Goal: Task Accomplishment & Management: Use online tool/utility

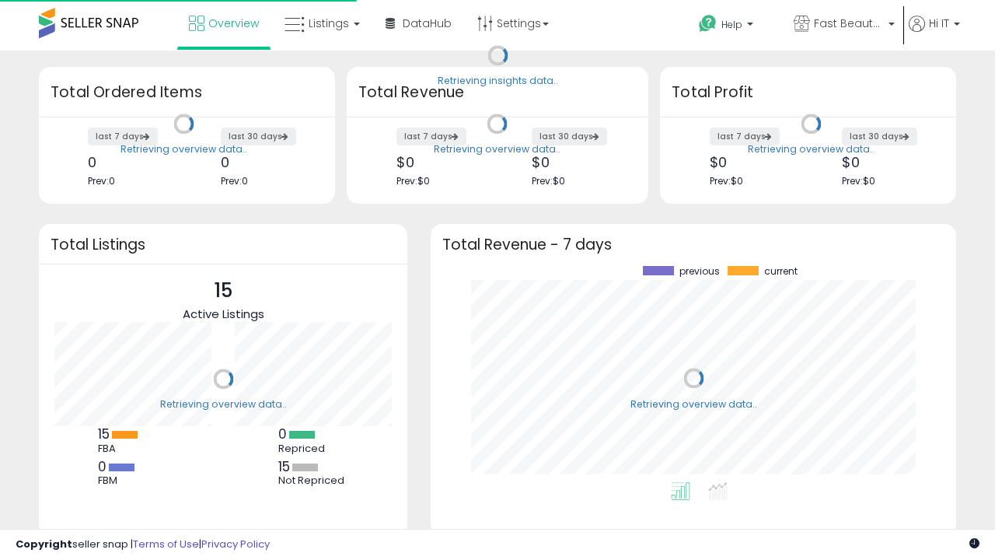
scroll to position [216, 495]
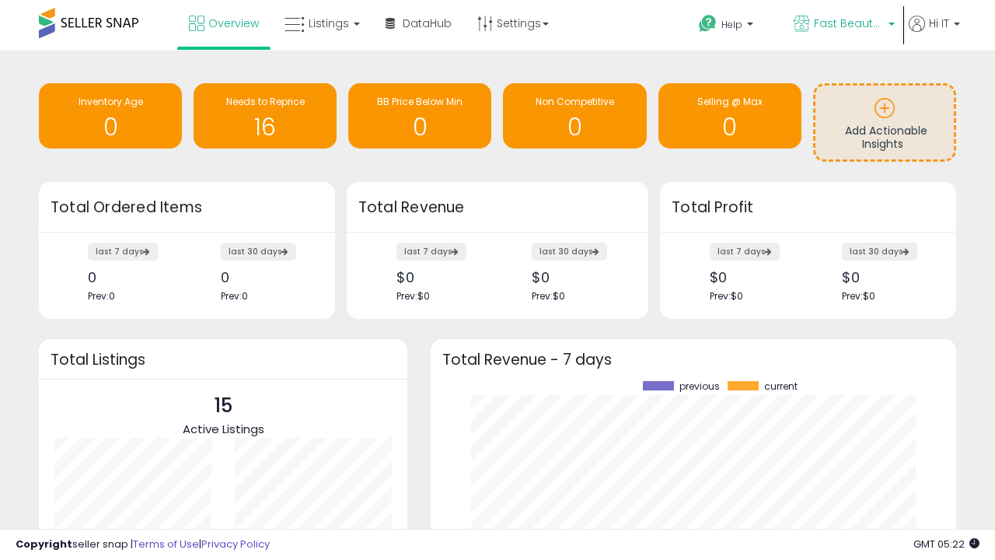
click at [843, 25] on span "Fast Beauty ([GEOGRAPHIC_DATA])" at bounding box center [849, 24] width 70 height 16
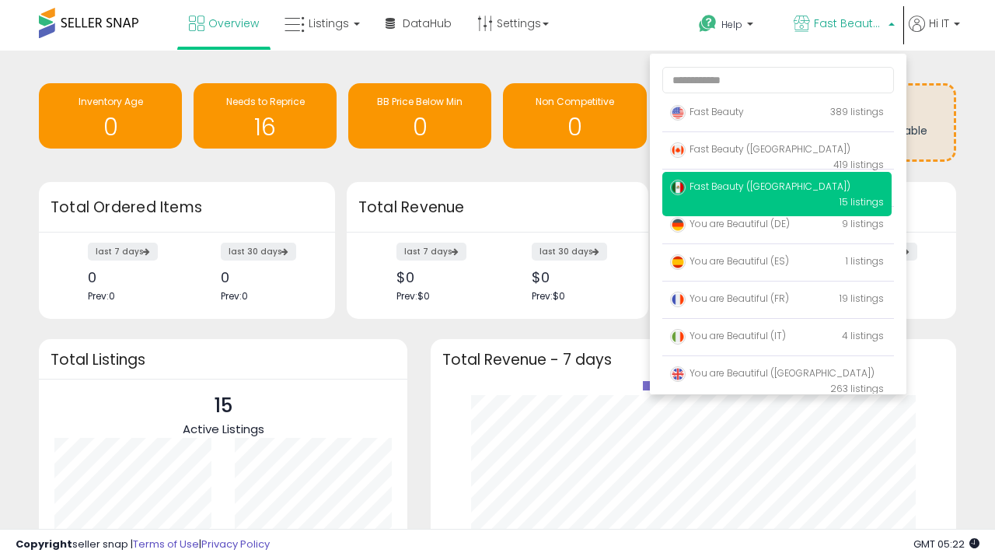
click at [777, 376] on span "You are Beautiful ([GEOGRAPHIC_DATA])" at bounding box center [772, 372] width 205 height 13
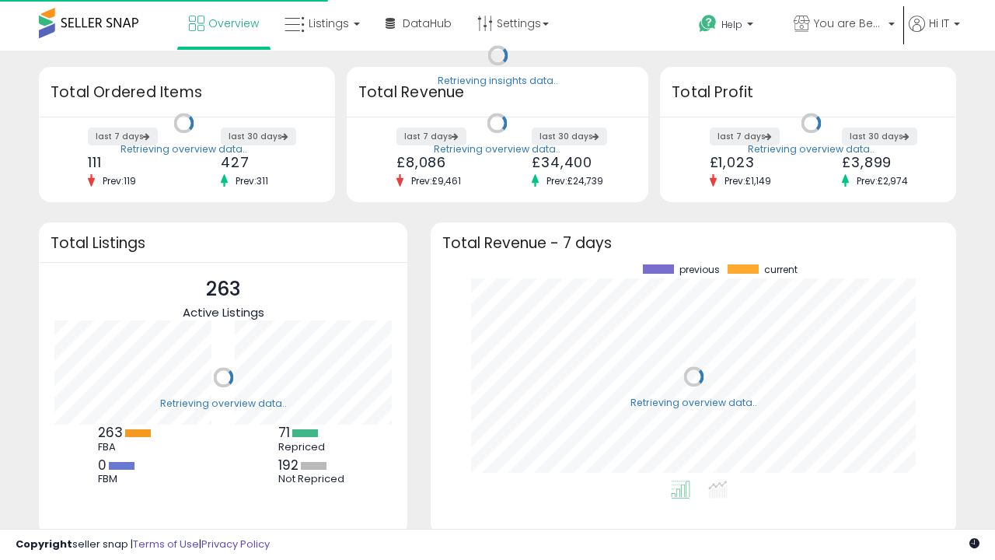
scroll to position [216, 495]
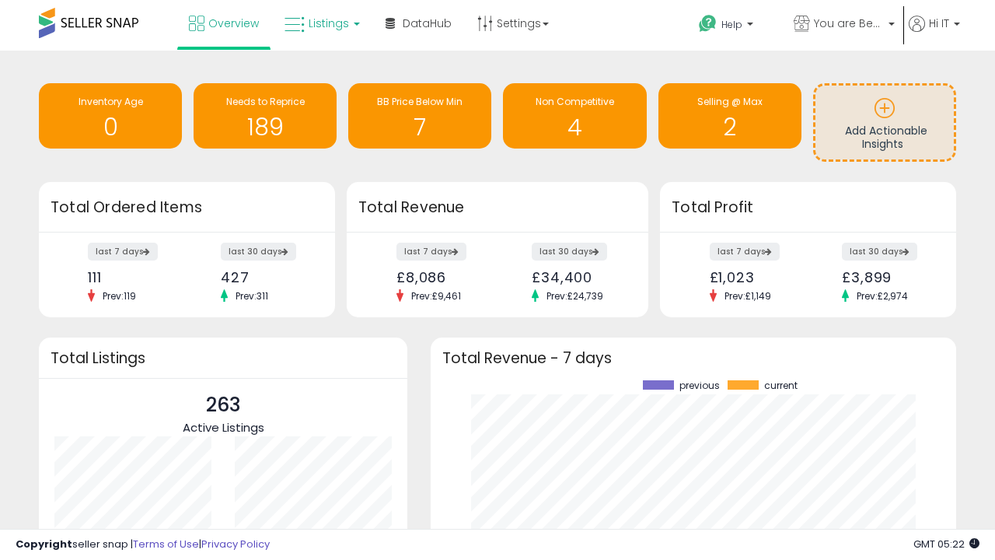
click at [320, 23] on span "Listings" at bounding box center [329, 24] width 40 height 16
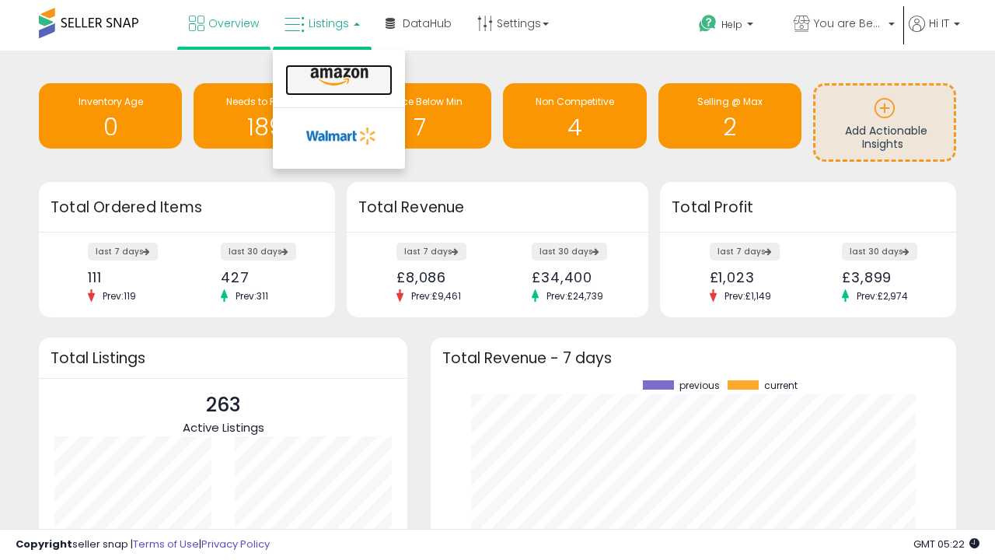
click at [337, 77] on icon at bounding box center [340, 77] width 68 height 20
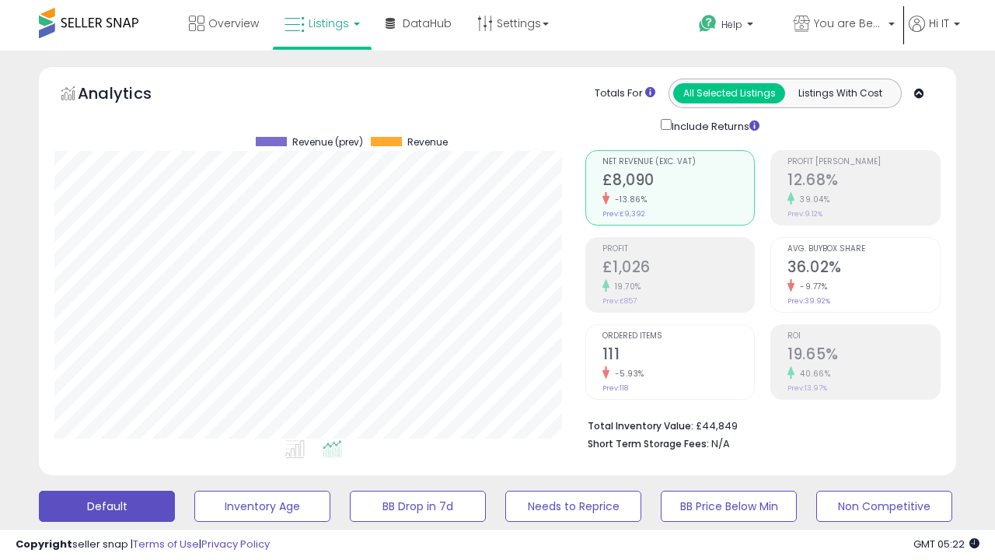
scroll to position [319, 530]
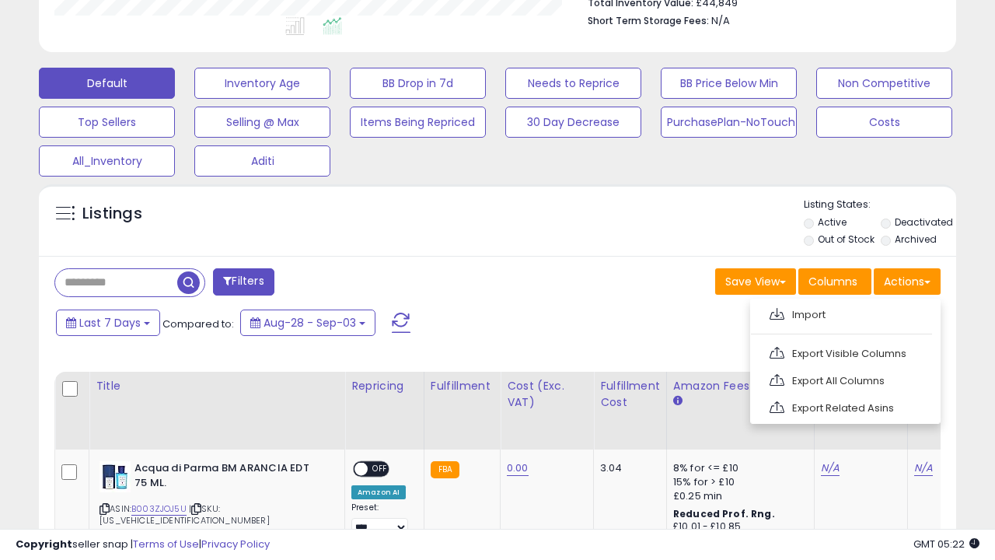
click at [777, 312] on span at bounding box center [777, 314] width 15 height 12
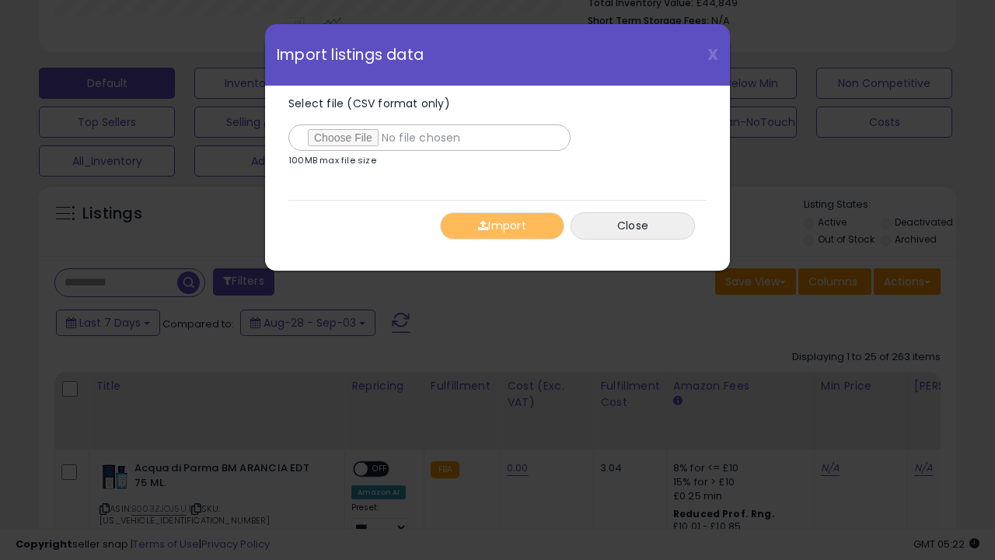
type input "**********"
click at [502, 226] on button "Import" at bounding box center [502, 225] width 124 height 27
